Goal: Task Accomplishment & Management: Manage account settings

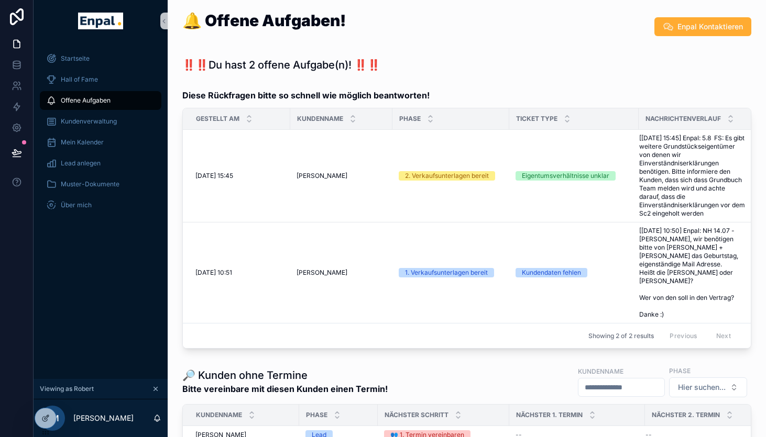
scroll to position [114, 0]
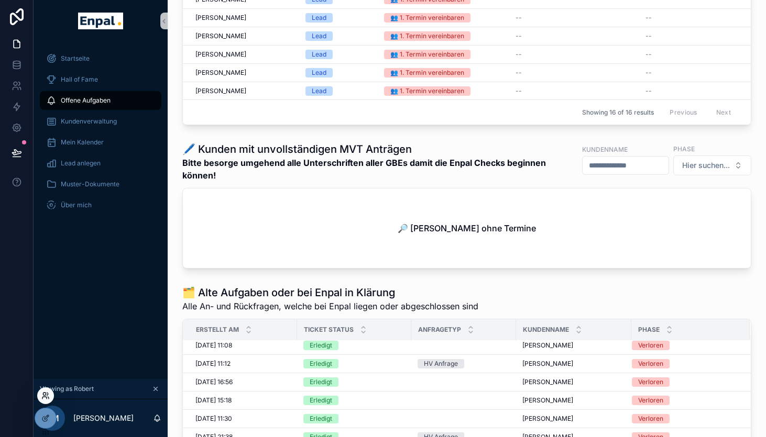
click at [46, 396] on icon at bounding box center [45, 396] width 8 height 8
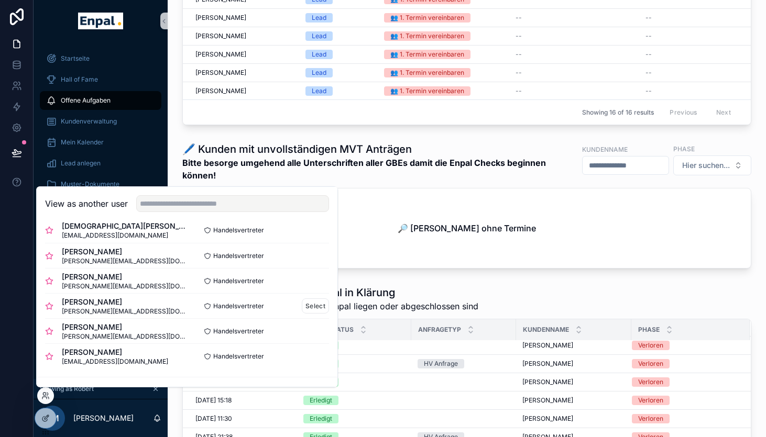
scroll to position [14, 0]
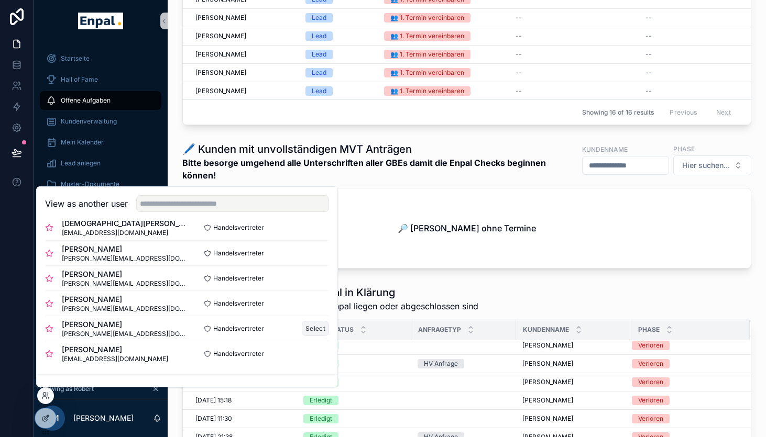
click at [313, 328] on button "Select" at bounding box center [315, 328] width 27 height 15
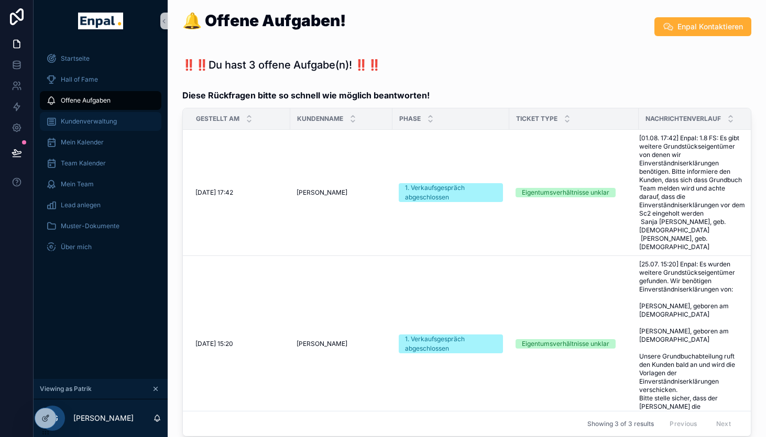
click at [83, 127] on div "Kundenverwaltung" at bounding box center [100, 121] width 109 height 17
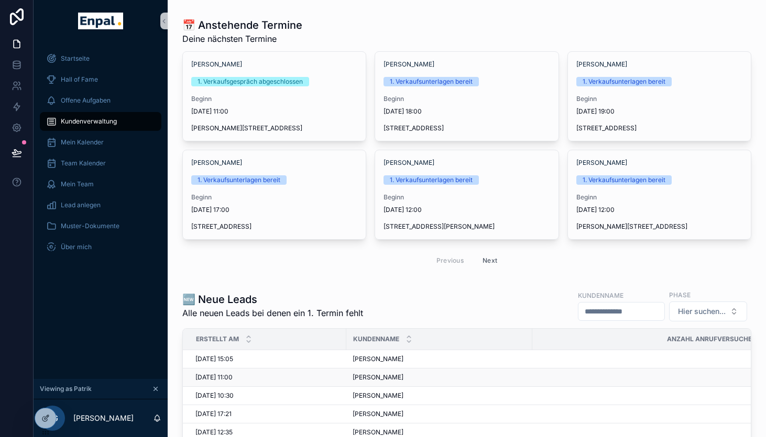
scroll to position [9, 0]
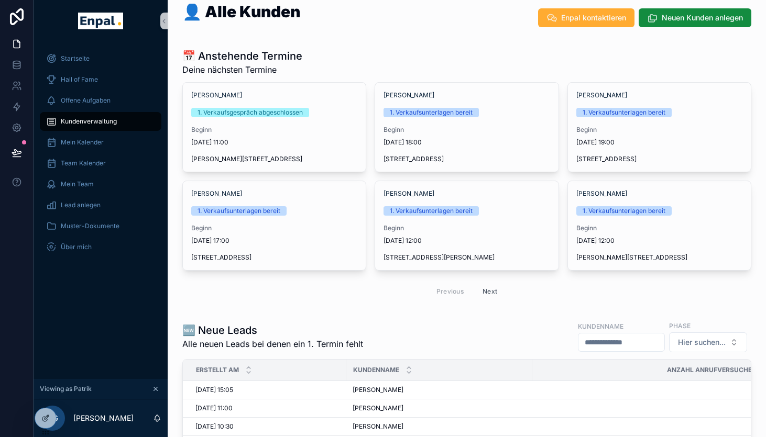
click at [488, 291] on button "Next" at bounding box center [489, 291] width 29 height 16
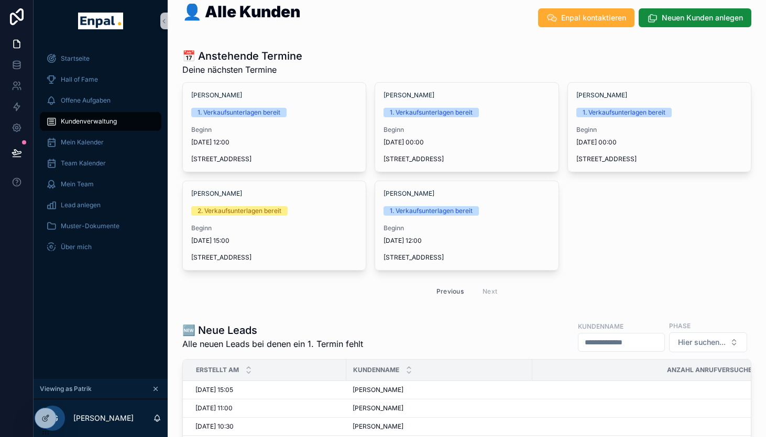
click at [446, 289] on button "Previous" at bounding box center [450, 291] width 42 height 16
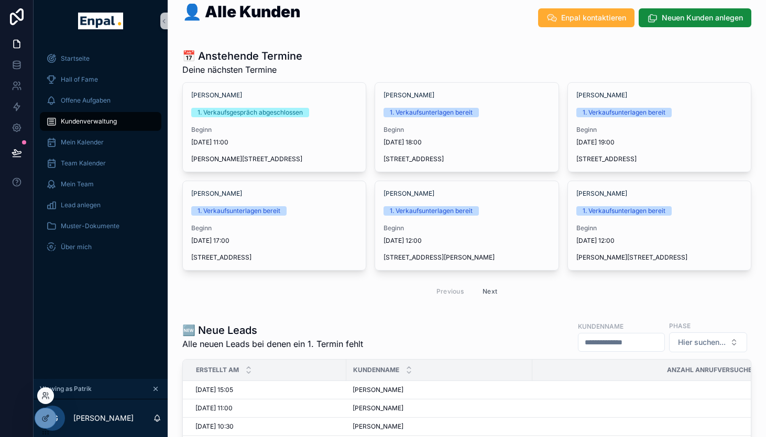
click at [45, 400] on div at bounding box center [45, 396] width 17 height 17
click at [110, 305] on div "Startseite Hall of Fame Offene Aufgaben Kundenverwaltung Mein Kalender Team Kal…" at bounding box center [101, 210] width 134 height 337
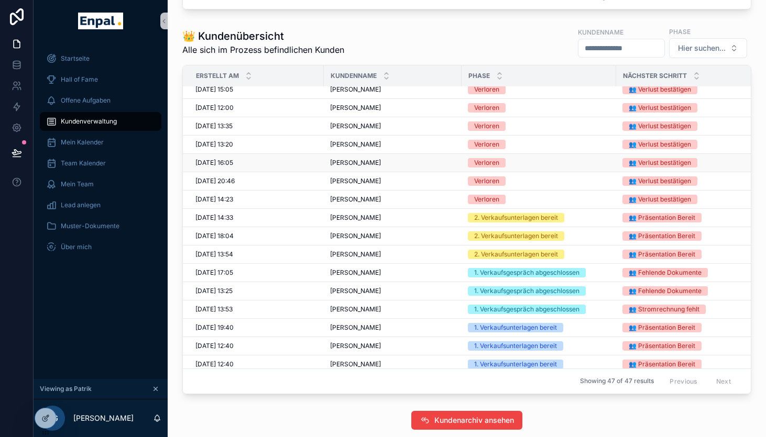
scroll to position [211, 0]
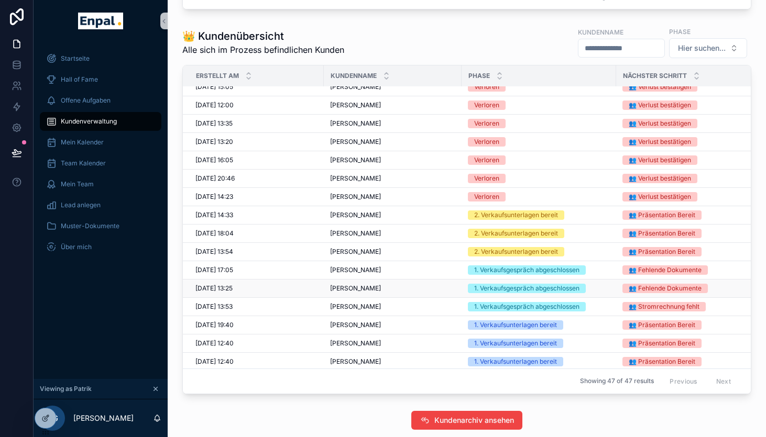
click at [403, 288] on div "Frank Kasper Frank Kasper" at bounding box center [392, 288] width 125 height 8
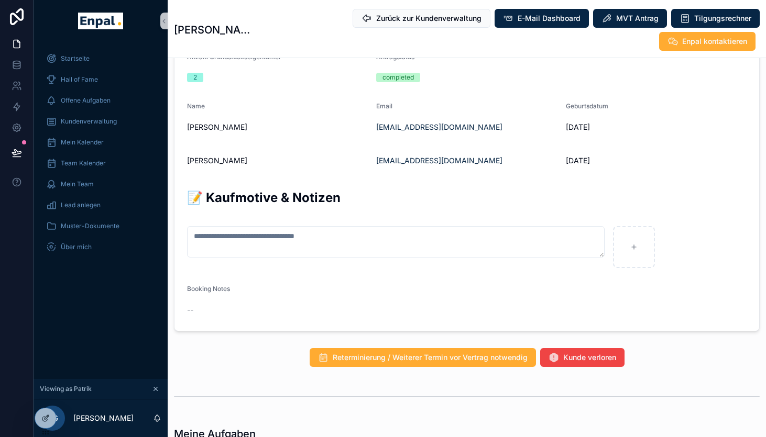
scroll to position [589, 0]
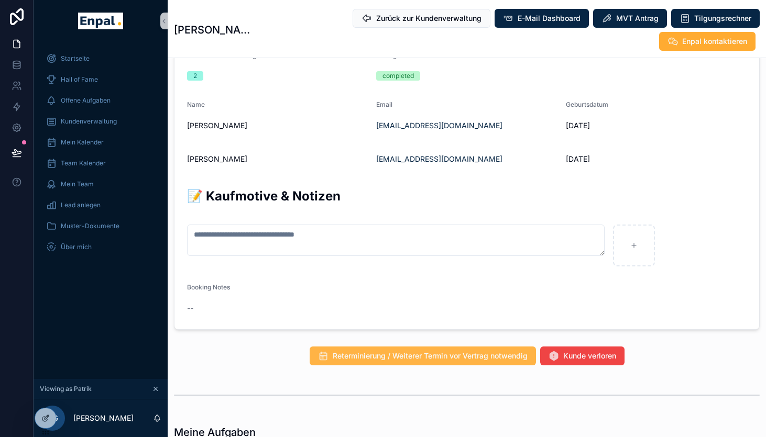
click at [445, 351] on span "Reterminierung / Weiterer Termin vor Vertrag notwendig" at bounding box center [430, 356] width 195 height 10
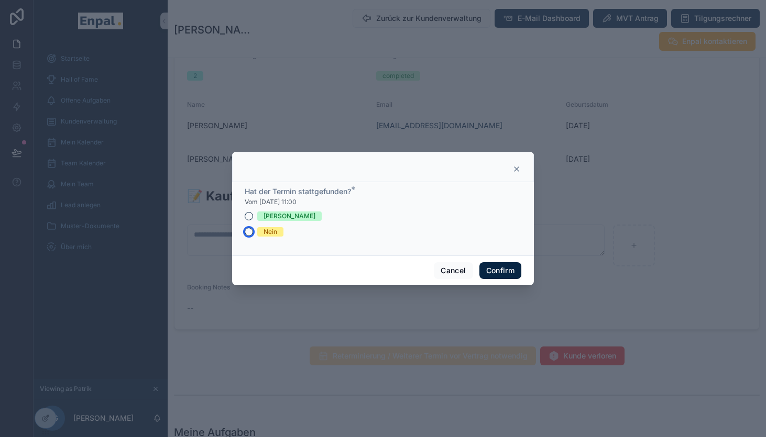
click at [250, 232] on button "Nein" at bounding box center [249, 232] width 8 height 8
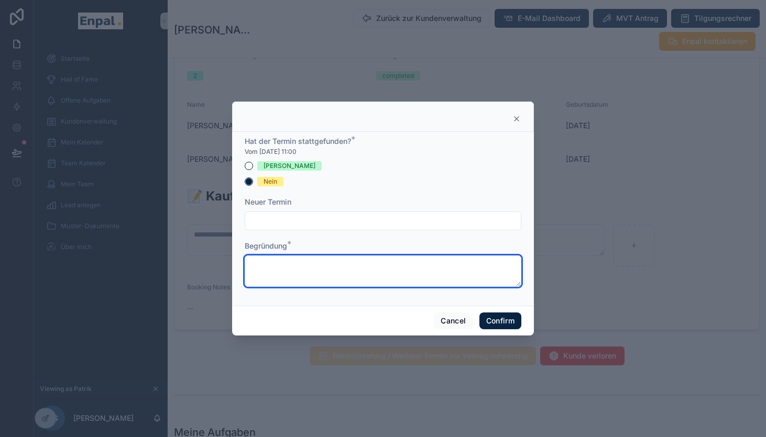
click at [293, 262] on textarea at bounding box center [383, 271] width 277 height 31
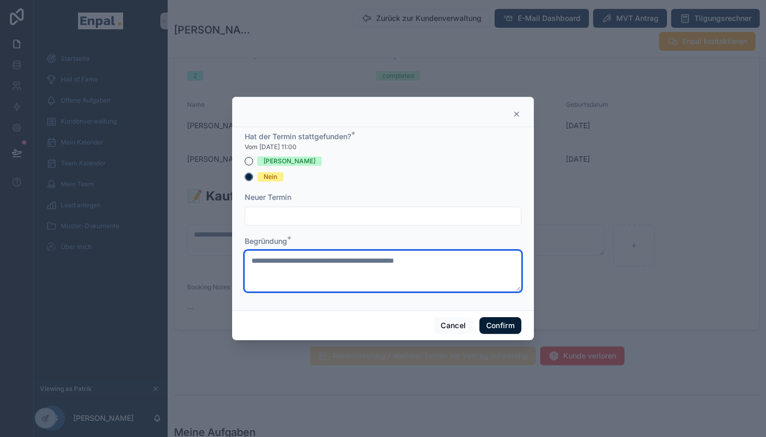
type textarea "**********"
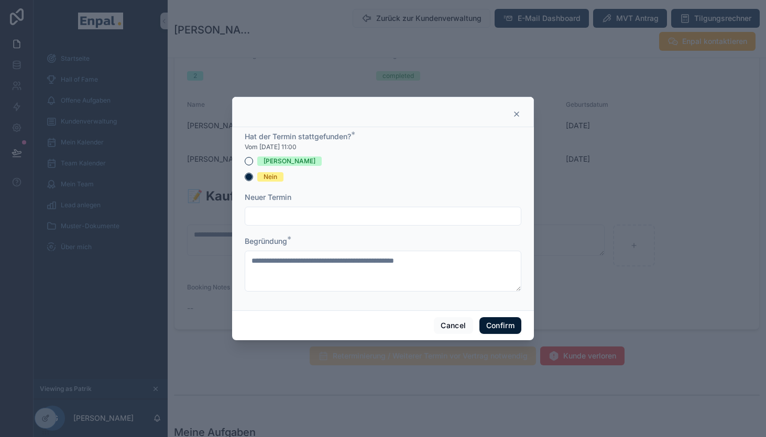
click at [507, 326] on button "Confirm" at bounding box center [500, 325] width 42 height 17
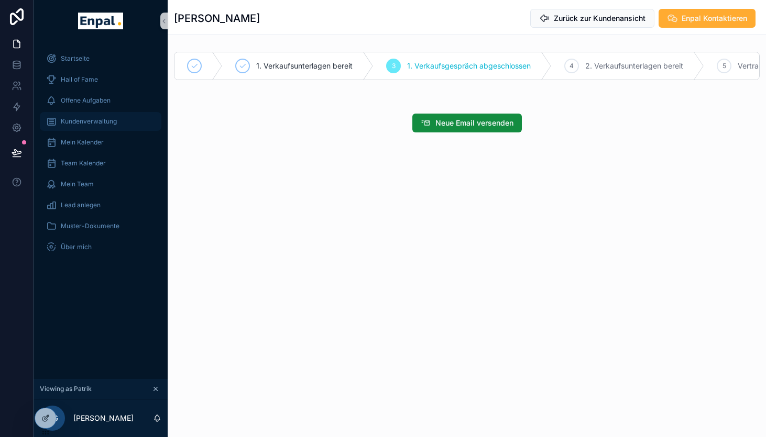
click at [98, 124] on span "Kundenverwaltung" at bounding box center [89, 121] width 56 height 8
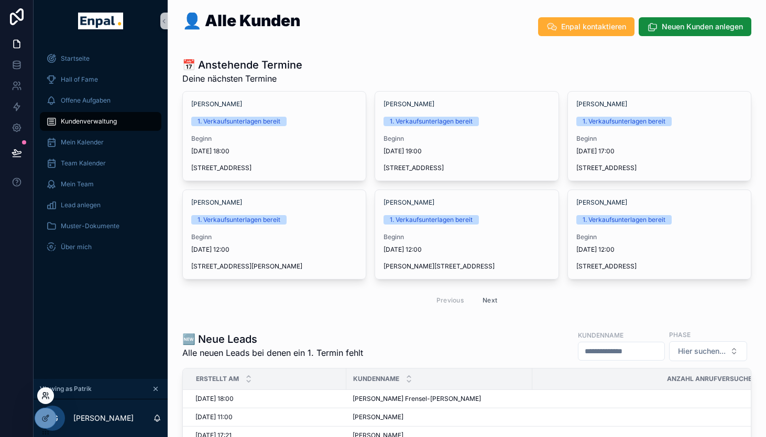
click at [45, 395] on icon at bounding box center [44, 394] width 3 height 3
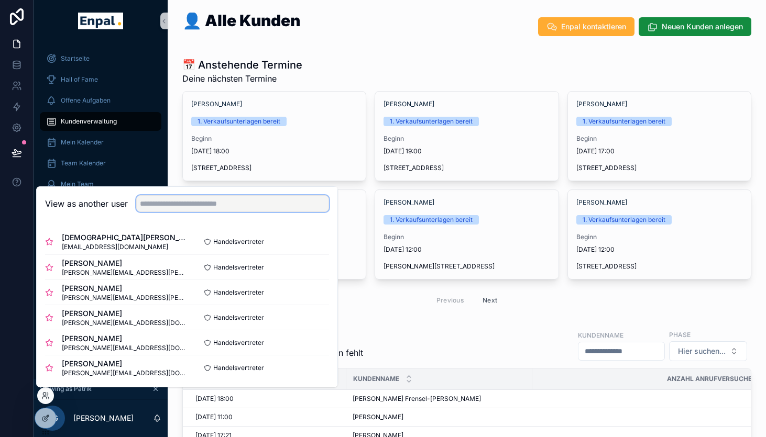
click at [172, 204] on input "text" at bounding box center [232, 203] width 193 height 17
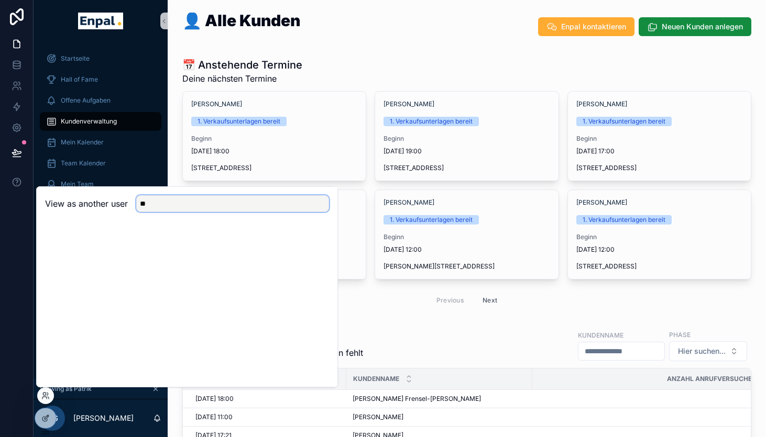
type input "*"
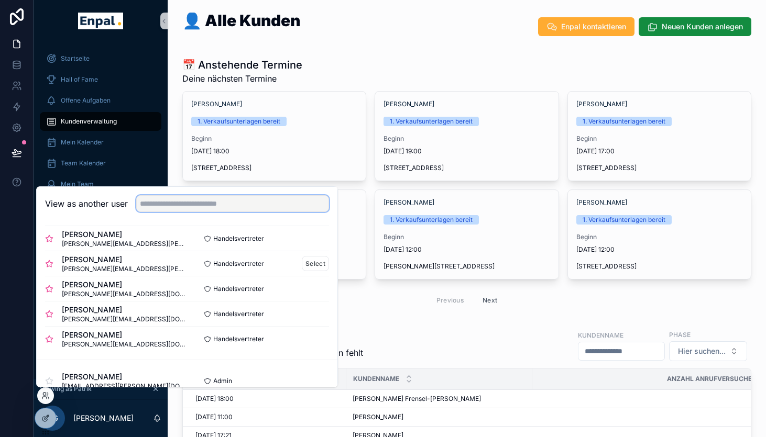
scroll to position [46, 0]
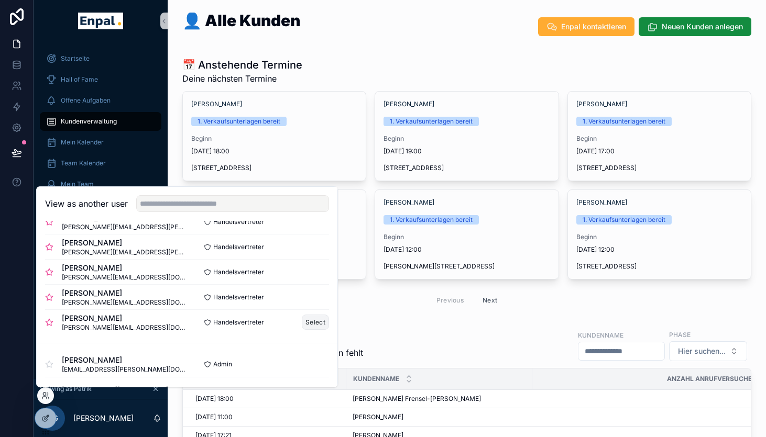
click at [318, 322] on button "Select" at bounding box center [315, 322] width 27 height 15
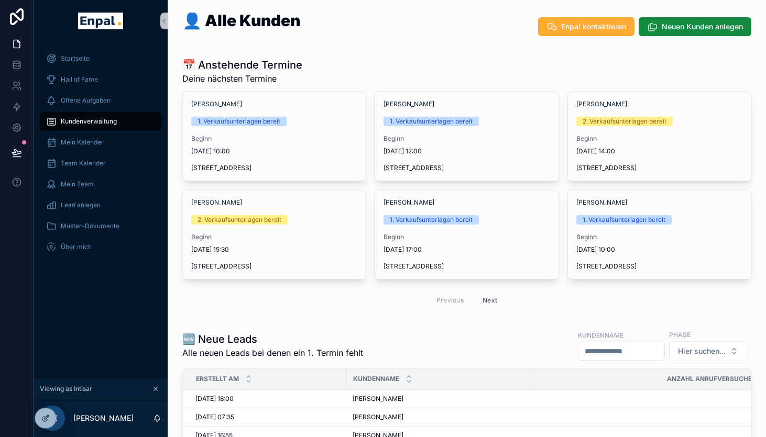
scroll to position [62, 0]
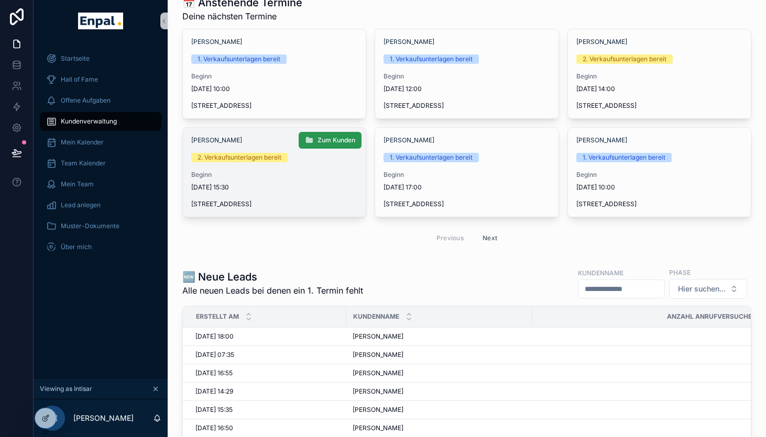
click at [340, 143] on span "Zum Kunden" at bounding box center [336, 140] width 38 height 8
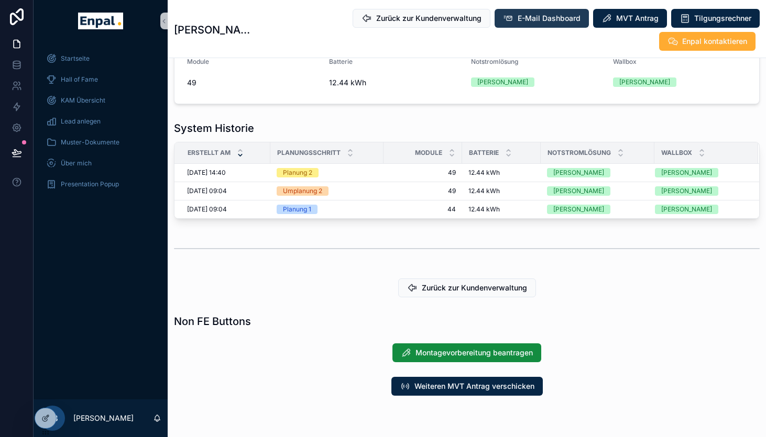
scroll to position [1453, 0]
